Goal: Task Accomplishment & Management: Manage account settings

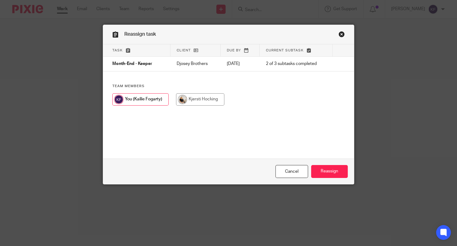
click at [197, 102] on input "radio" at bounding box center [200, 99] width 48 height 12
radio input "true"
click at [334, 175] on input "Reassign" at bounding box center [329, 171] width 37 height 13
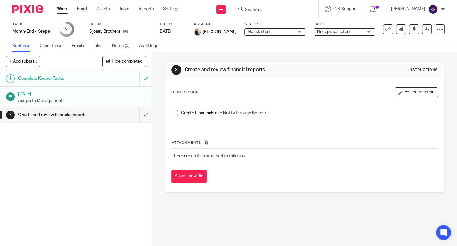
click at [60, 10] on link "Work" at bounding box center [62, 9] width 11 height 6
